Goal: Information Seeking & Learning: Learn about a topic

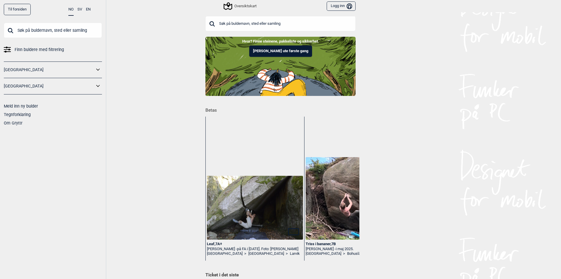
click at [98, 66] on icon at bounding box center [98, 70] width 8 height 8
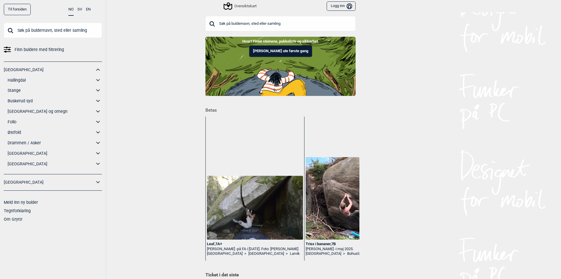
click at [95, 68] on icon at bounding box center [98, 70] width 8 height 8
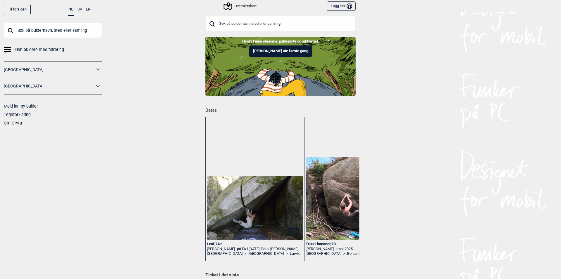
click at [240, 5] on div "Oversiktskart" at bounding box center [240, 6] width 32 height 7
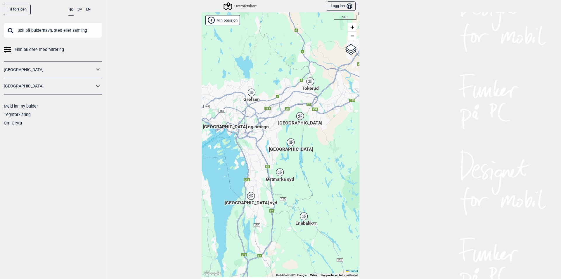
click at [268, 129] on div "Hallingdal Stange Buskerud syd Oslo og omegn Follo Østfold Drammen/Asker" at bounding box center [281, 144] width 158 height 265
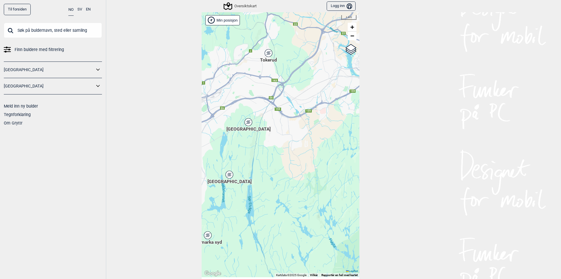
drag, startPoint x: 272, startPoint y: 148, endPoint x: 190, endPoint y: 171, distance: 86.0
click at [190, 171] on div "Til forsiden NO SV EN Finn buldere med filtrering Norge Sverige Meld inn ny bul…" at bounding box center [280, 139] width 561 height 279
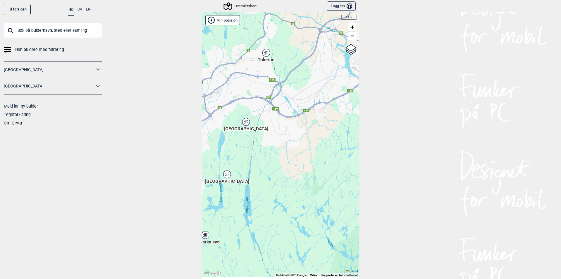
click at [244, 123] on div "[GEOGRAPHIC_DATA]" at bounding box center [246, 122] width 4 height 4
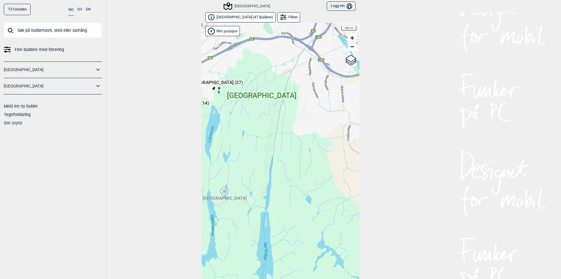
scroll to position [9, 0]
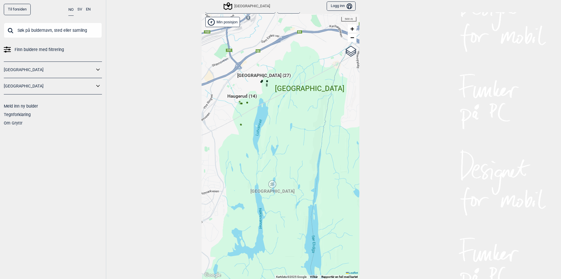
drag, startPoint x: 242, startPoint y: 152, endPoint x: 289, endPoint y: 154, distance: 47.4
click at [289, 154] on div "Hallingdal Stange Buskerud syd Oslo og omegn Follo Østfold Drammen/Asker" at bounding box center [281, 146] width 158 height 265
click at [270, 183] on div "[GEOGRAPHIC_DATA]" at bounding box center [272, 185] width 4 height 4
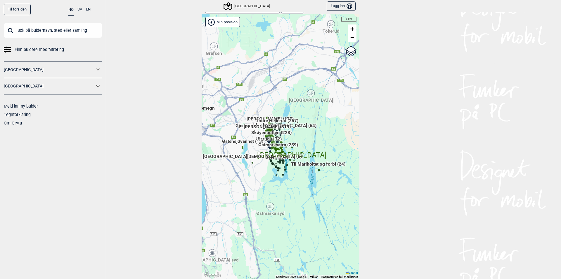
click at [278, 80] on div "Hallingdal Stange [GEOGRAPHIC_DATA] syd [GEOGRAPHIC_DATA] og omegn [GEOGRAPHIC_…" at bounding box center [281, 146] width 158 height 265
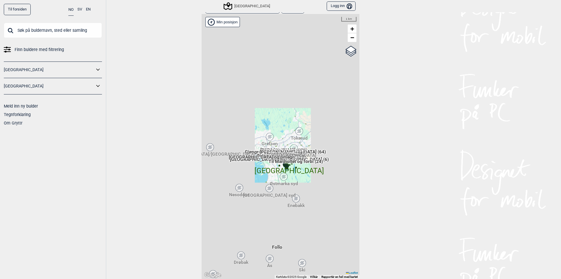
drag, startPoint x: 273, startPoint y: 83, endPoint x: 273, endPoint y: 94, distance: 11.1
click at [273, 81] on div "Hallingdal Stange [GEOGRAPHIC_DATA] syd [GEOGRAPHIC_DATA] og omegn [GEOGRAPHIC_…" at bounding box center [281, 146] width 158 height 265
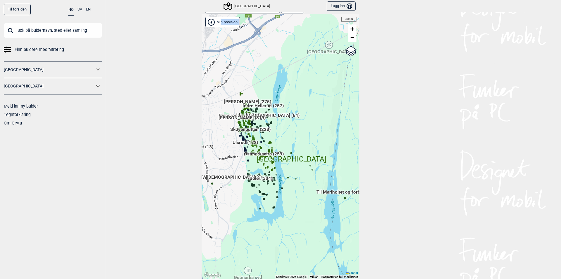
drag, startPoint x: 290, startPoint y: 183, endPoint x: 201, endPoint y: 128, distance: 104.1
click at [202, 128] on div "Hallingdal Stange [GEOGRAPHIC_DATA] syd [GEOGRAPHIC_DATA] og omegn [GEOGRAPHIC_…" at bounding box center [281, 146] width 158 height 265
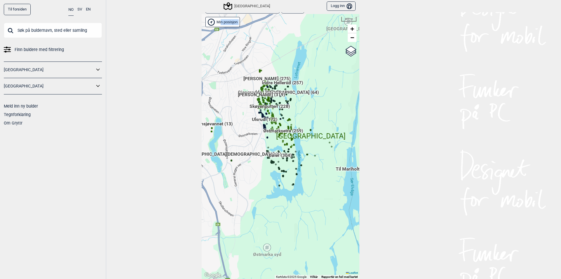
drag, startPoint x: 301, startPoint y: 136, endPoint x: 320, endPoint y: 112, distance: 30.1
click at [320, 112] on div "Hallingdal Stange [GEOGRAPHIC_DATA] syd [GEOGRAPHIC_DATA] og omegn [GEOGRAPHIC_…" at bounding box center [281, 146] width 158 height 265
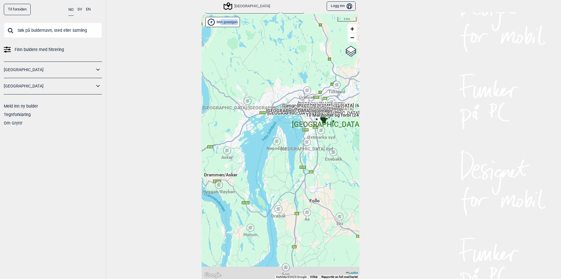
drag, startPoint x: 344, startPoint y: 105, endPoint x: 220, endPoint y: 180, distance: 144.3
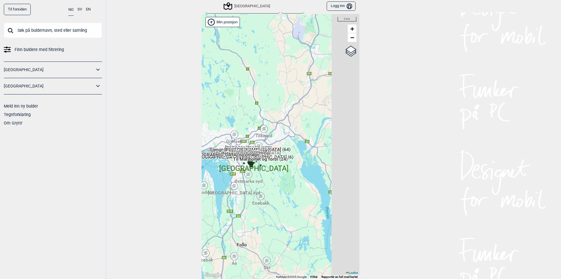
drag, startPoint x: 247, startPoint y: 128, endPoint x: 209, endPoint y: 156, distance: 47.3
click at [192, 161] on div "Til forsiden NO SV EN Finn buldere med filtrering Norge Sverige Meld inn ny bul…" at bounding box center [280, 139] width 561 height 279
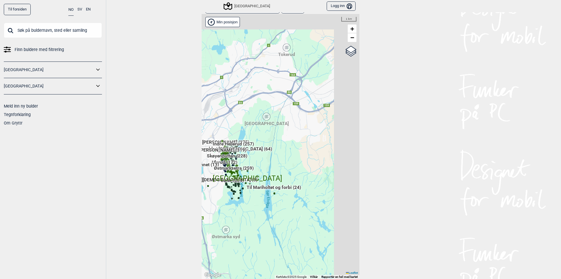
drag, startPoint x: 282, startPoint y: 73, endPoint x: 226, endPoint y: 105, distance: 65.4
click at [228, 107] on div "Hallingdal Stange [GEOGRAPHIC_DATA] syd [GEOGRAPHIC_DATA] og omegn [GEOGRAPHIC_…" at bounding box center [281, 146] width 158 height 265
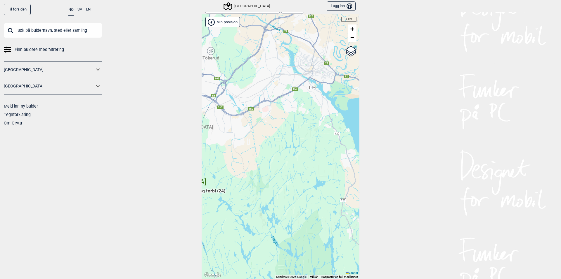
drag, startPoint x: 303, startPoint y: 111, endPoint x: 228, endPoint y: 114, distance: 75.4
click at [228, 114] on div "Hallingdal Stange [GEOGRAPHIC_DATA] syd [GEOGRAPHIC_DATA] og omegn [GEOGRAPHIC_…" at bounding box center [281, 146] width 158 height 265
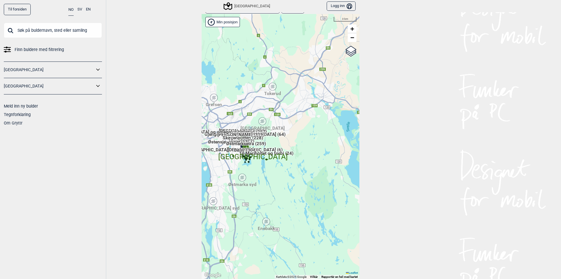
drag, startPoint x: 248, startPoint y: 111, endPoint x: 296, endPoint y: 117, distance: 48.2
click at [296, 117] on div "Hallingdal Stange [GEOGRAPHIC_DATA] syd [GEOGRAPHIC_DATA] og omegn [GEOGRAPHIC_…" at bounding box center [281, 146] width 158 height 265
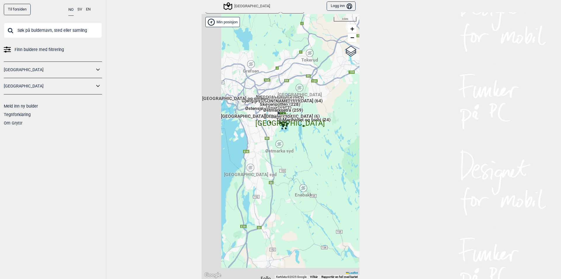
drag, startPoint x: 329, startPoint y: 110, endPoint x: 366, endPoint y: 77, distance: 50.0
click at [366, 77] on div "Til forsiden NO SV EN Finn buldere med filtrering Norge Sverige Meld inn ny bul…" at bounding box center [280, 139] width 561 height 279
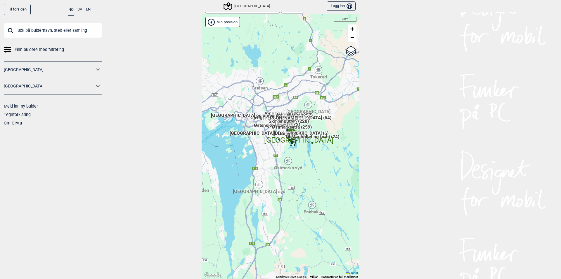
drag, startPoint x: 262, startPoint y: 151, endPoint x: 253, endPoint y: 153, distance: 9.7
click at [253, 153] on div "Hallingdal Stange [GEOGRAPHIC_DATA] syd [GEOGRAPHIC_DATA] og omegn [GEOGRAPHIC_…" at bounding box center [281, 146] width 158 height 265
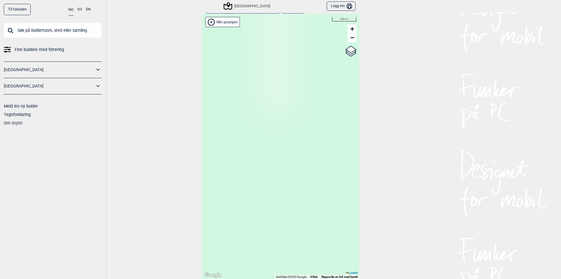
drag, startPoint x: 317, startPoint y: 132, endPoint x: 357, endPoint y: 107, distance: 47.6
click at [357, 107] on div "Til forsiden NO SV EN Finn buldere med filtrering Norge Sverige Meld inn ny bul…" at bounding box center [280, 139] width 561 height 279
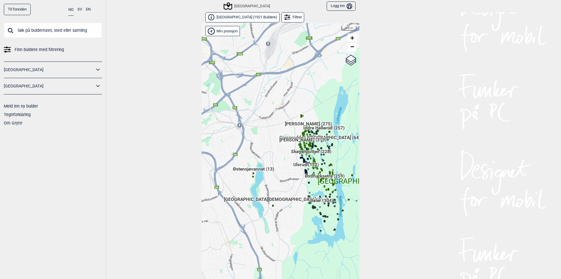
scroll to position [9, 0]
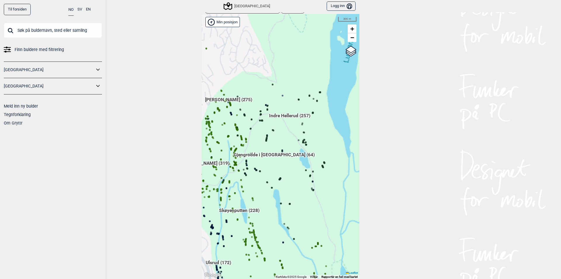
drag, startPoint x: 290, startPoint y: 78, endPoint x: 262, endPoint y: 116, distance: 47.8
click at [291, 76] on div "Hallingdal Stange [GEOGRAPHIC_DATA] syd [GEOGRAPHIC_DATA] og omegn [GEOGRAPHIC_…" at bounding box center [281, 146] width 158 height 265
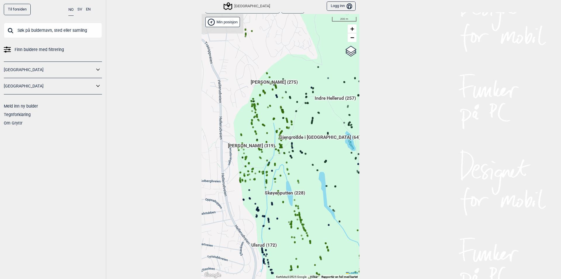
drag, startPoint x: 301, startPoint y: 57, endPoint x: 311, endPoint y: 54, distance: 11.1
click at [315, 51] on div "Hallingdal Stange [GEOGRAPHIC_DATA] syd [GEOGRAPHIC_DATA] og omegn [GEOGRAPHIC_…" at bounding box center [281, 146] width 158 height 265
click at [272, 82] on span "[PERSON_NAME] (275)" at bounding box center [274, 84] width 47 height 11
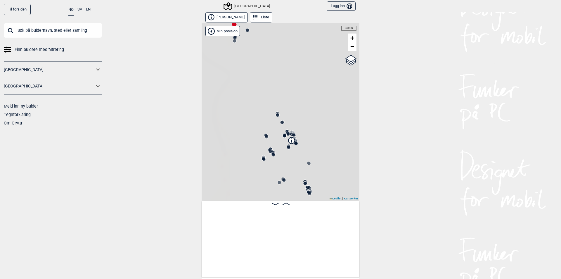
scroll to position [0, 45]
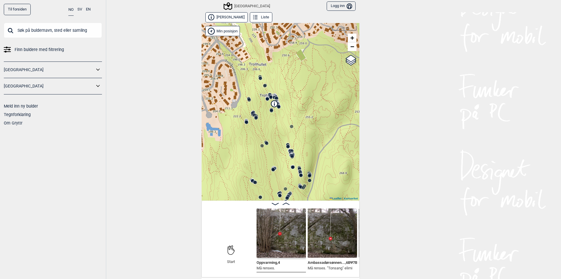
drag, startPoint x: 325, startPoint y: 151, endPoint x: 307, endPoint y: 110, distance: 45.1
click at [307, 110] on div "Speidersteinen Barnehageveggen Cowboyveggen Bølerveggen [GEOGRAPHIC_DATA]" at bounding box center [281, 112] width 158 height 178
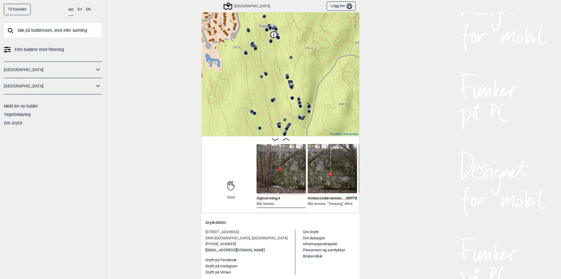
scroll to position [35, 0]
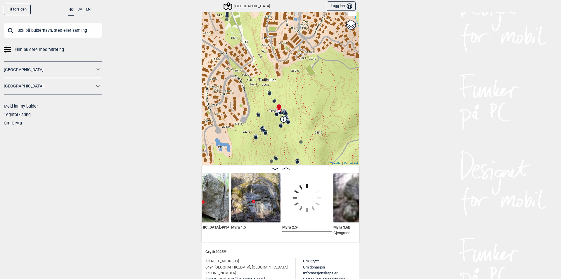
scroll to position [0, 973]
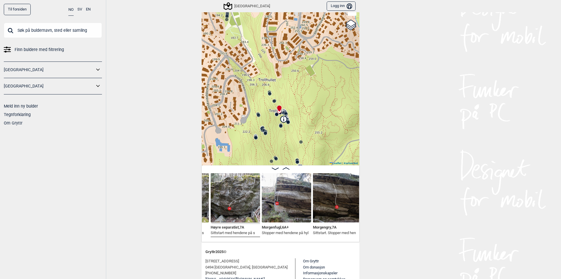
scroll to position [0, 1141]
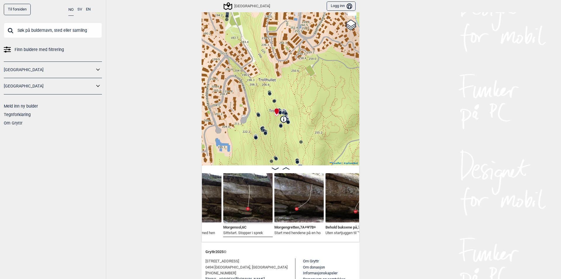
scroll to position [0, 1366]
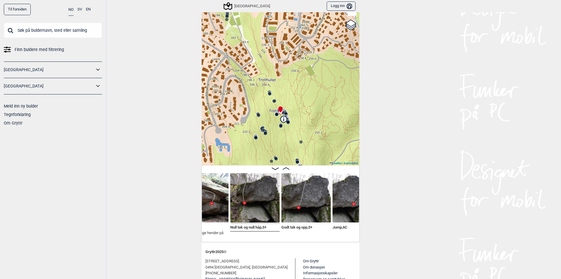
scroll to position [0, 1479]
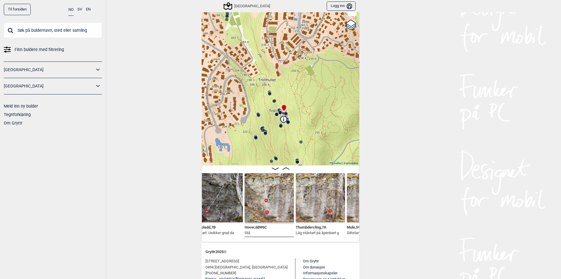
scroll to position [0, 1874]
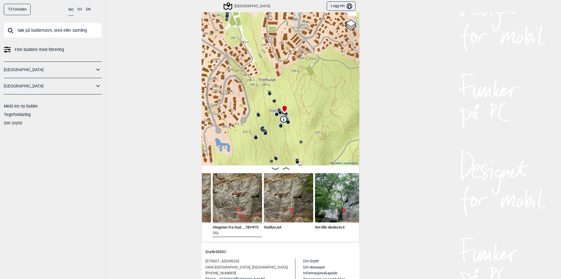
scroll to position [0, 2213]
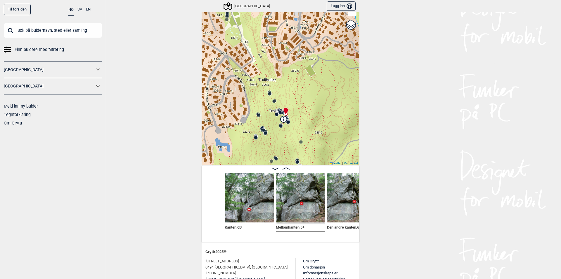
scroll to position [0, 2354]
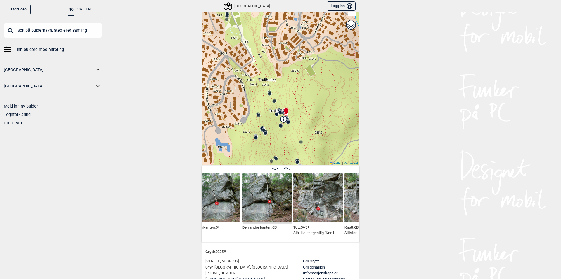
scroll to position [0, 2438]
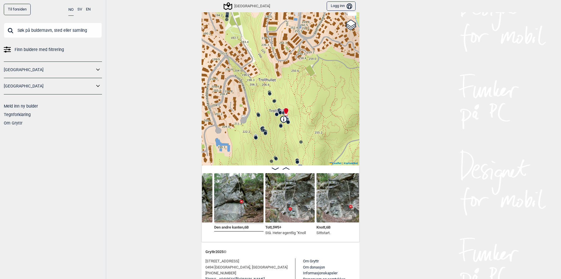
scroll to position [0, 2495]
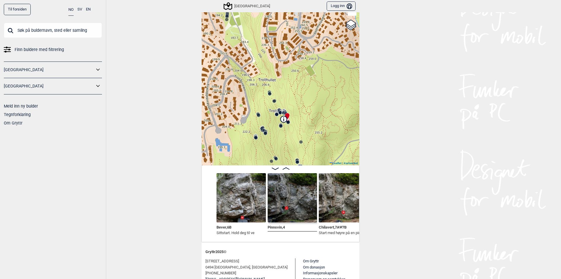
scroll to position [0, 2975]
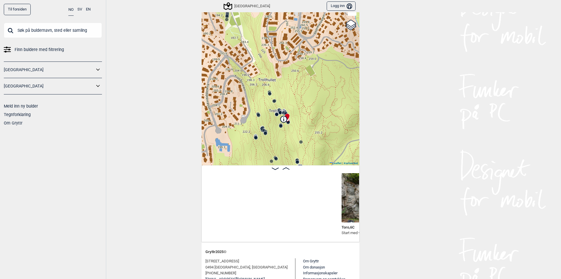
scroll to position [0, 3202]
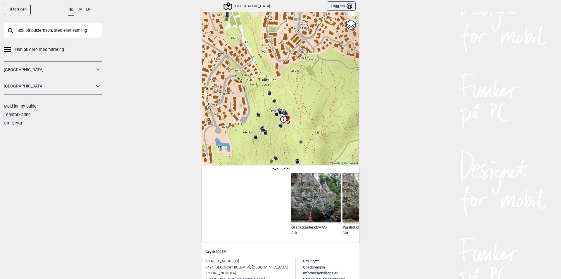
scroll to position [0, 3400]
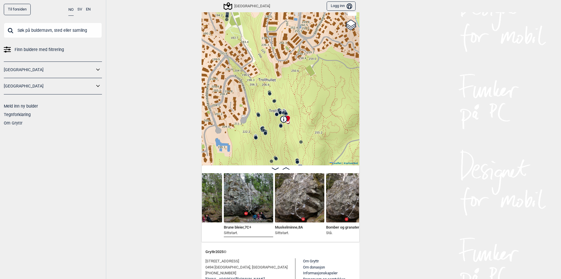
scroll to position [0, 3456]
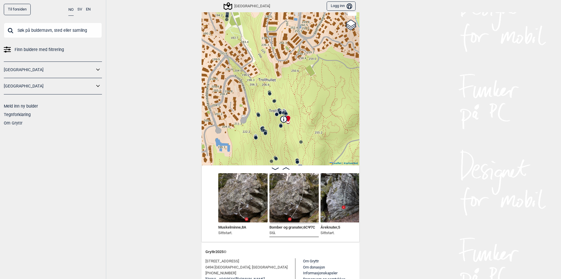
scroll to position [0, 3513]
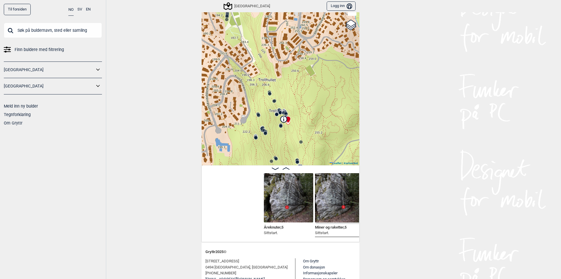
scroll to position [0, 3626]
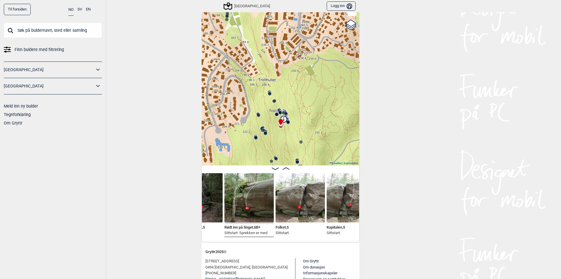
scroll to position [0, 3711]
